Goal: Find specific page/section: Find specific page/section

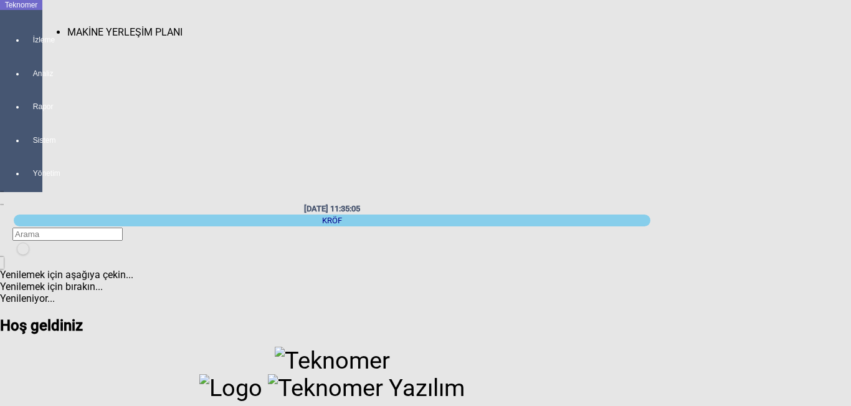
click at [30, 51] on div at bounding box center [33, 51] width 17 height 0
click at [80, 26] on span "MAKİNE YERLEŞİM PLANI" at bounding box center [124, 32] width 115 height 12
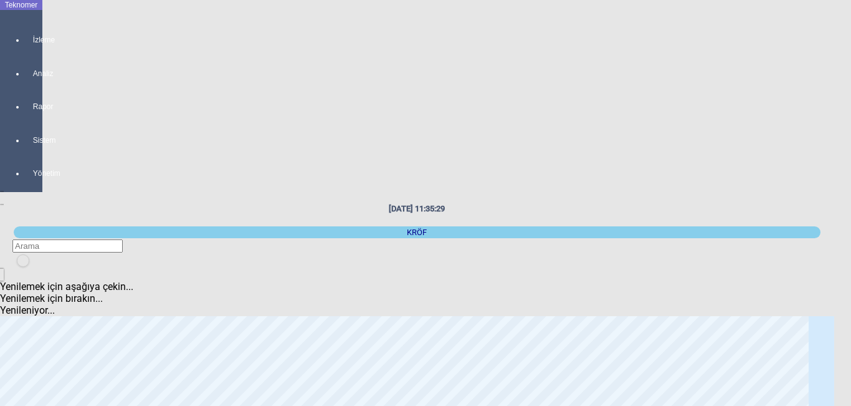
scroll to position [125, 0]
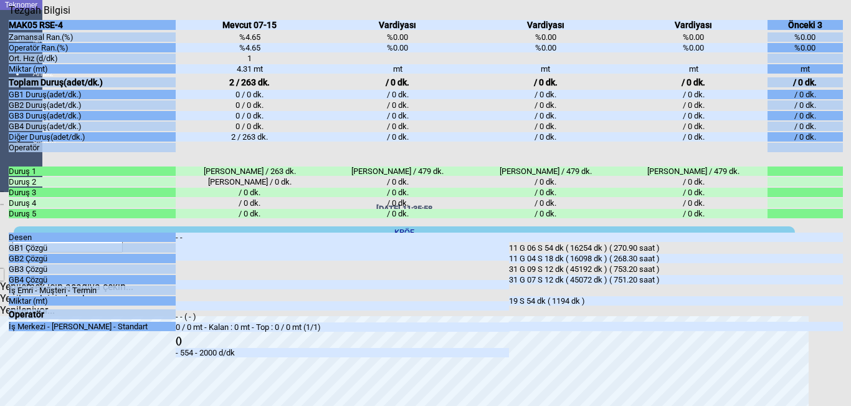
click at [9, 16] on icon "Kapat" at bounding box center [9, 16] width 0 height 0
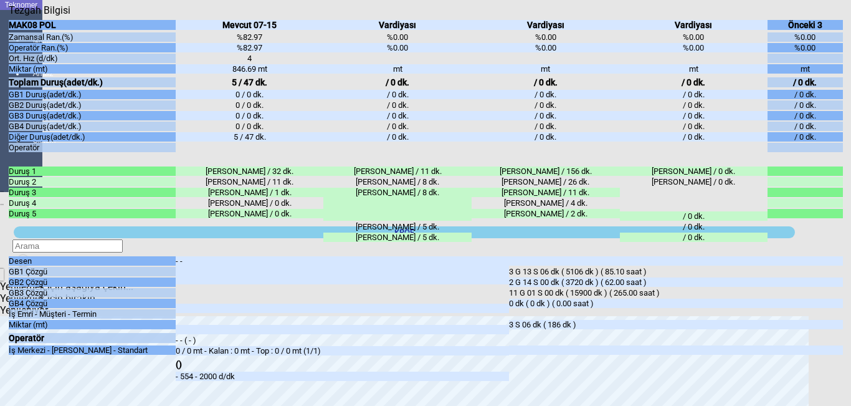
click at [9, 16] on icon "Kapat" at bounding box center [9, 16] width 0 height 0
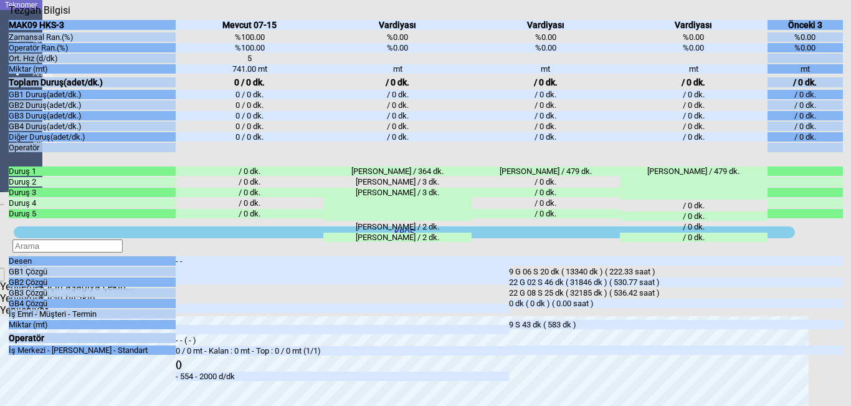
click at [9, 16] on icon "Kapat" at bounding box center [9, 16] width 0 height 0
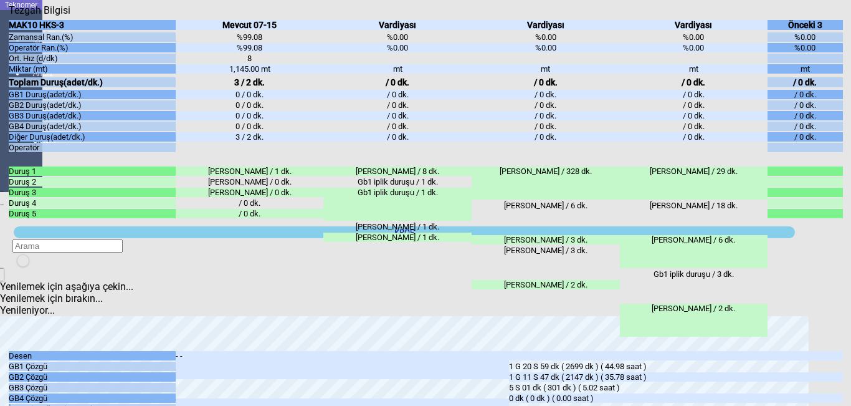
click at [837, 16] on div "Kapat" at bounding box center [426, 16] width 834 height 0
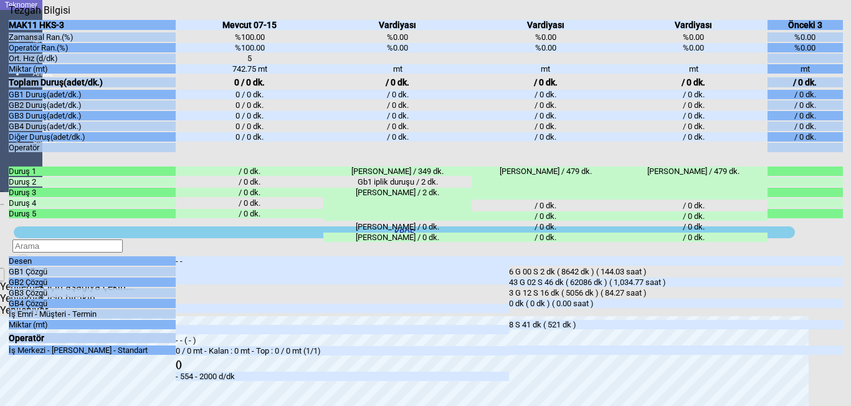
click at [837, 16] on div "Kapat" at bounding box center [426, 16] width 834 height 0
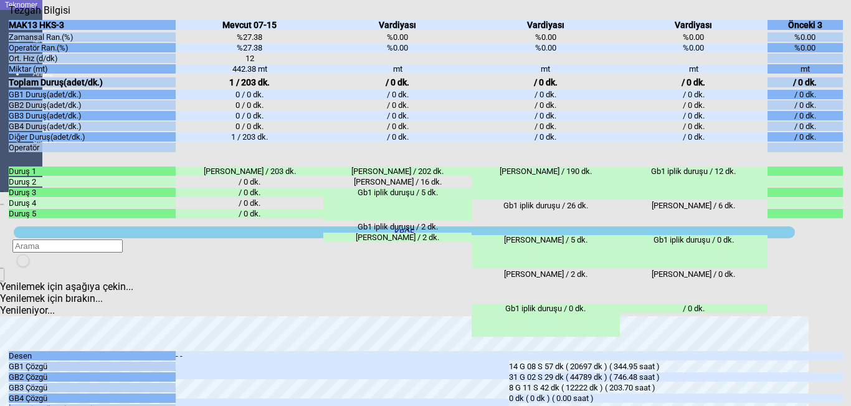
click at [9, 16] on icon "Kapat" at bounding box center [9, 16] width 0 height 0
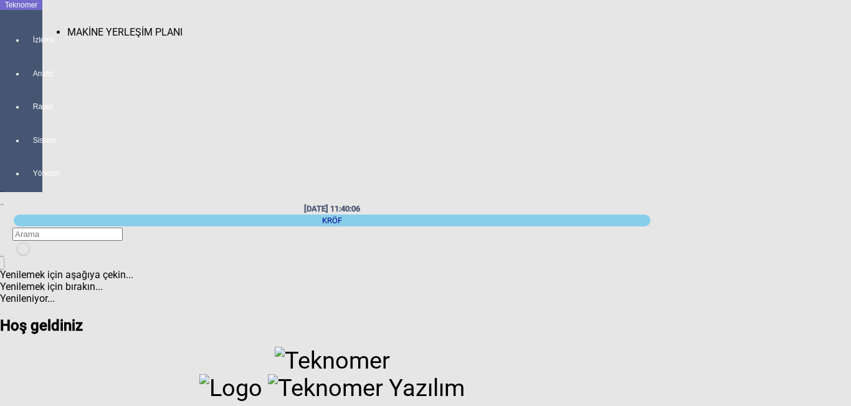
click at [26, 51] on div at bounding box center [33, 51] width 17 height 0
click at [74, 26] on span "MAKİNE YERLEŞİM PLANI" at bounding box center [124, 32] width 115 height 12
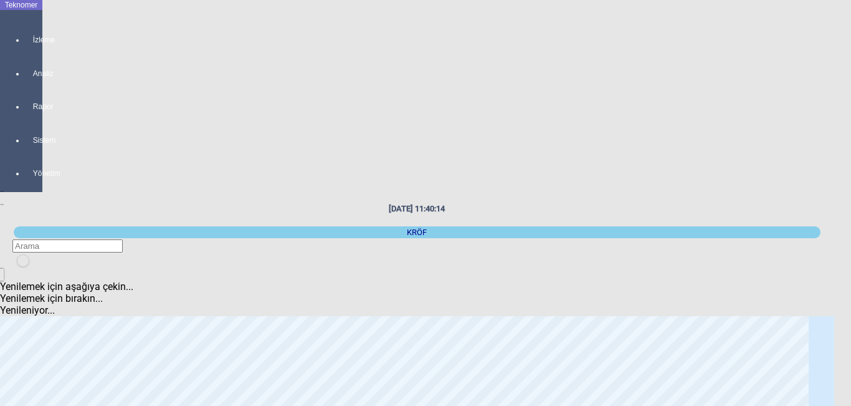
scroll to position [125, 0]
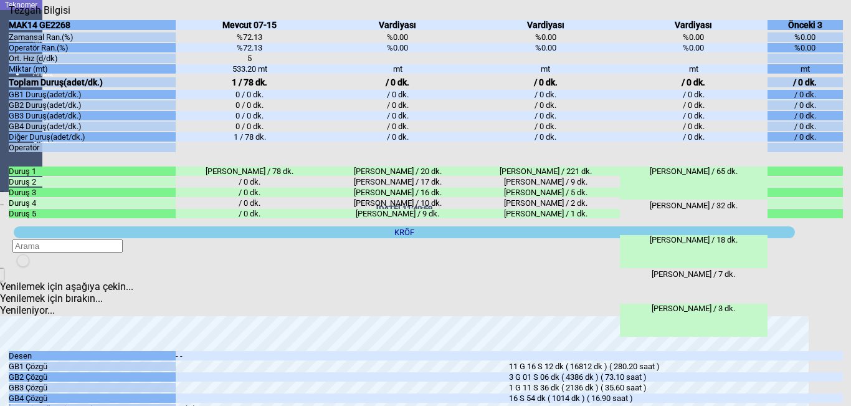
click at [837, 16] on div "Kapat" at bounding box center [426, 16] width 834 height 0
click at [9, 16] on icon "Kapat" at bounding box center [9, 16] width 0 height 0
click at [836, 16] on div "Kapat" at bounding box center [426, 16] width 834 height 0
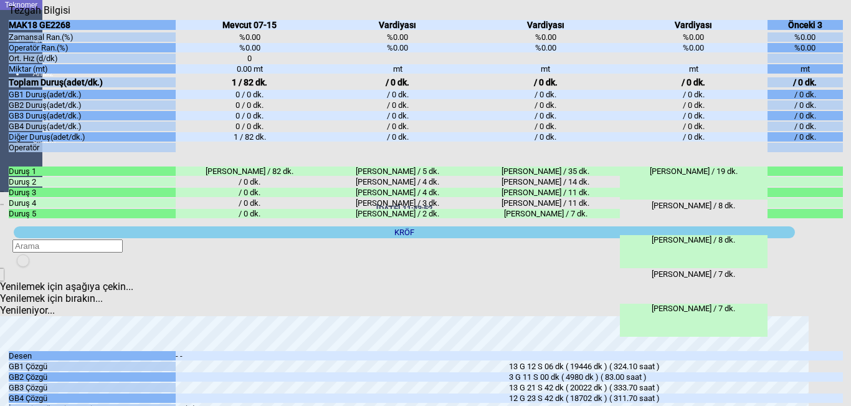
click at [834, 16] on div "Kapat" at bounding box center [426, 16] width 834 height 0
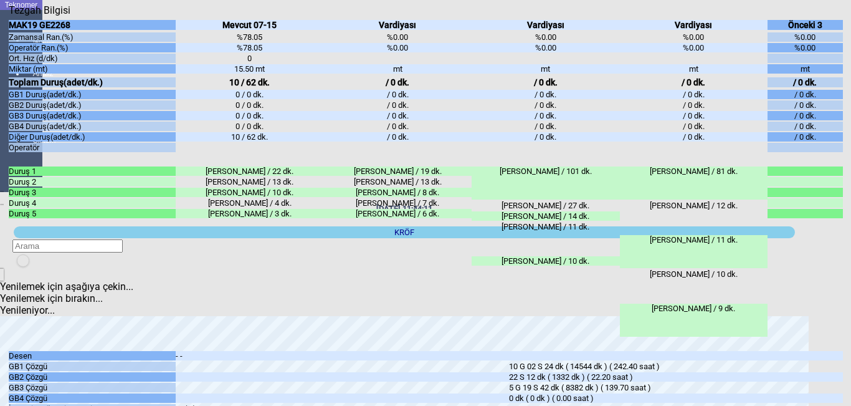
click at [9, 16] on icon "Kapat" at bounding box center [9, 16] width 0 height 0
